Goal: Information Seeking & Learning: Find specific page/section

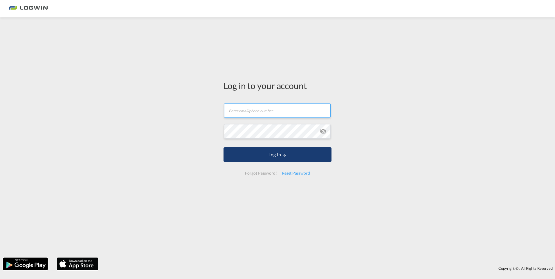
type input "[PERSON_NAME][EMAIL_ADDRESS][DOMAIN_NAME]"
drag, startPoint x: 257, startPoint y: 161, endPoint x: 256, endPoint y: 156, distance: 4.7
click at [256, 157] on button "Log In" at bounding box center [278, 154] width 108 height 15
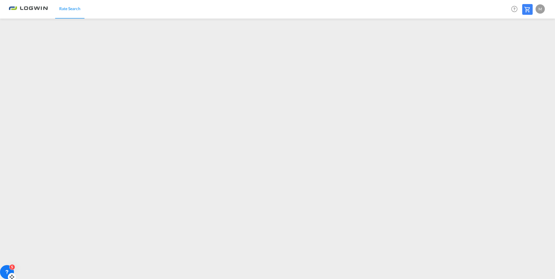
click at [9, 270] on icon at bounding box center [7, 272] width 6 height 6
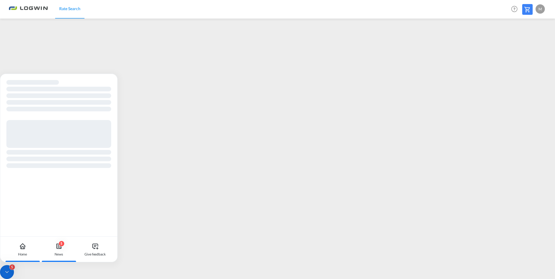
click at [59, 245] on div "5" at bounding box center [62, 244] width 6 height 6
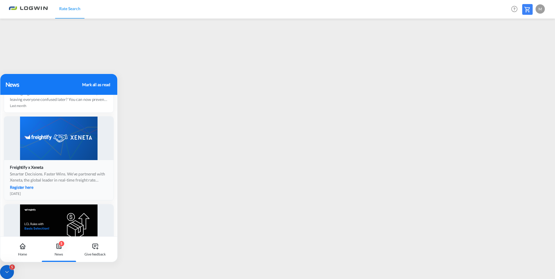
scroll to position [145, 0]
